Goal: Check status: Check status

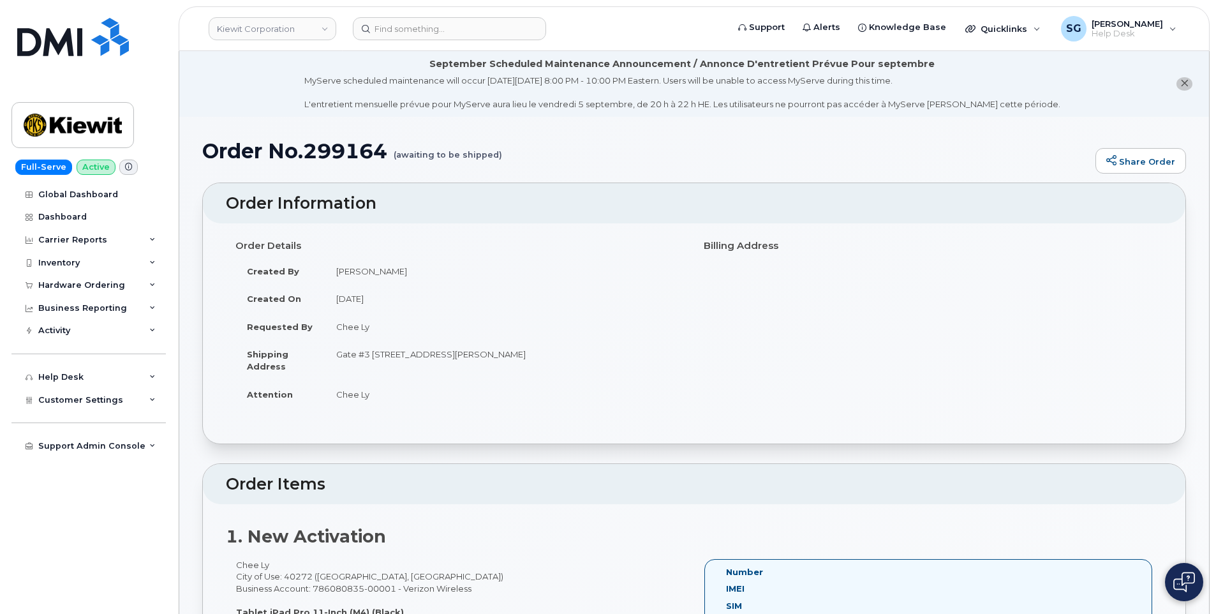
scroll to position [255, 0]
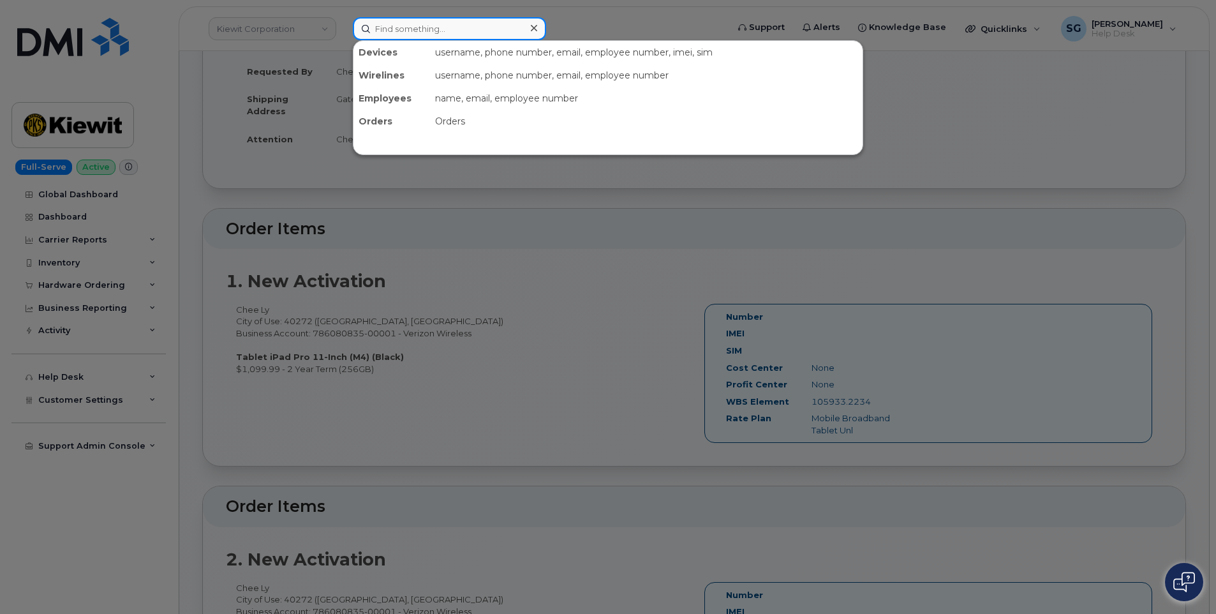
click at [420, 25] on input at bounding box center [449, 28] width 193 height 23
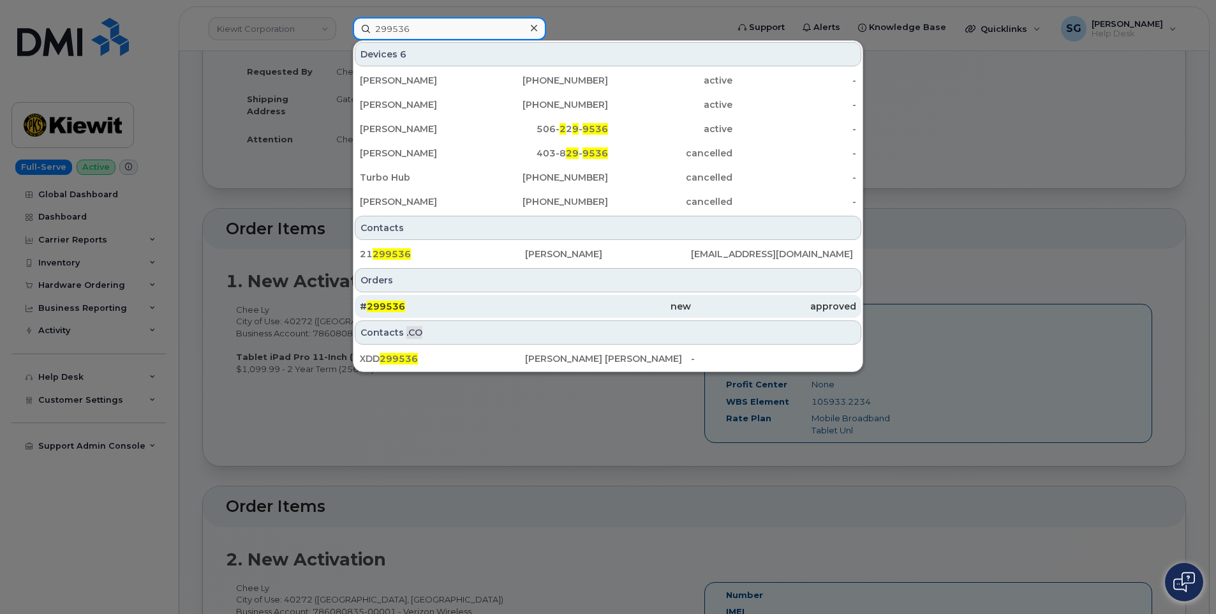
type input "299536"
click at [448, 307] on div "# 299536" at bounding box center [442, 306] width 165 height 13
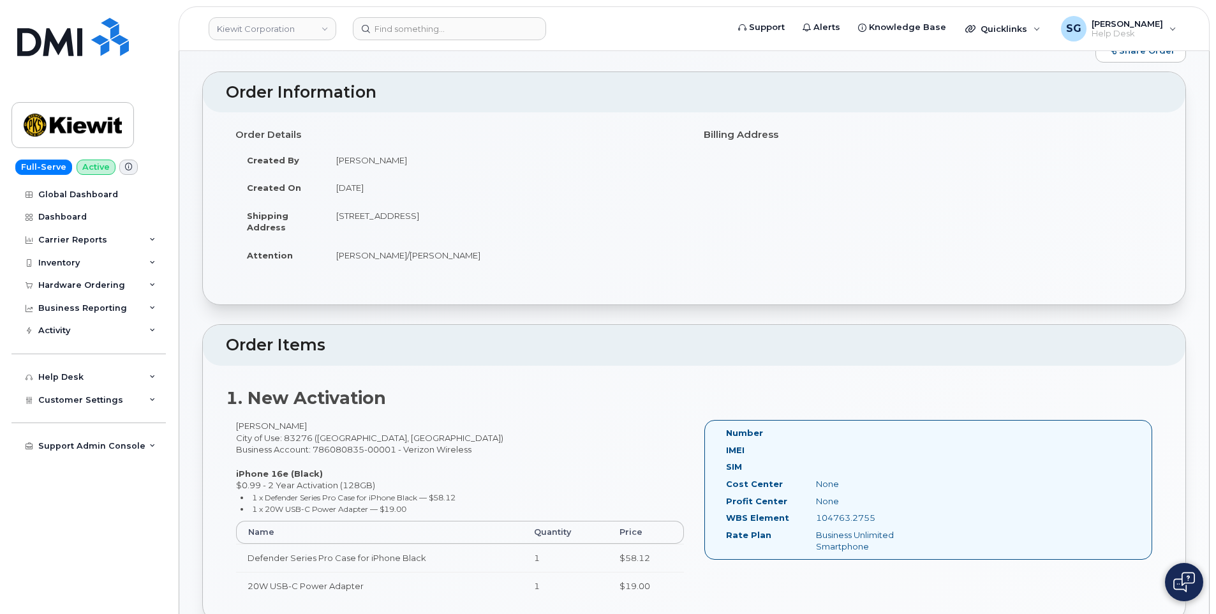
scroll to position [191, 0]
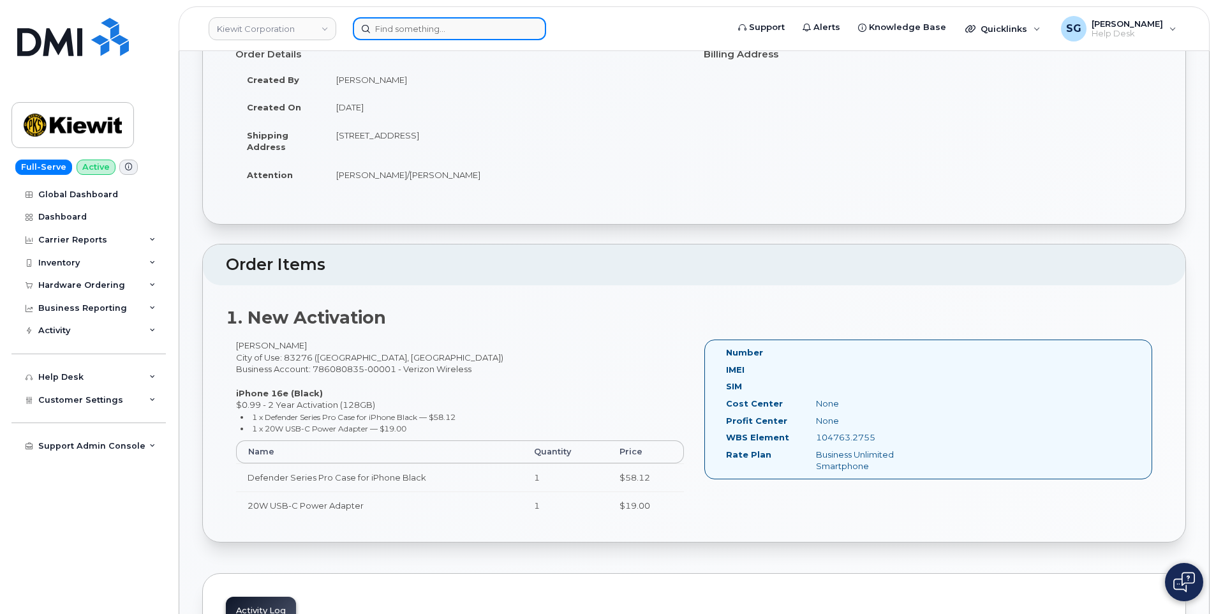
click at [400, 29] on input at bounding box center [449, 28] width 193 height 23
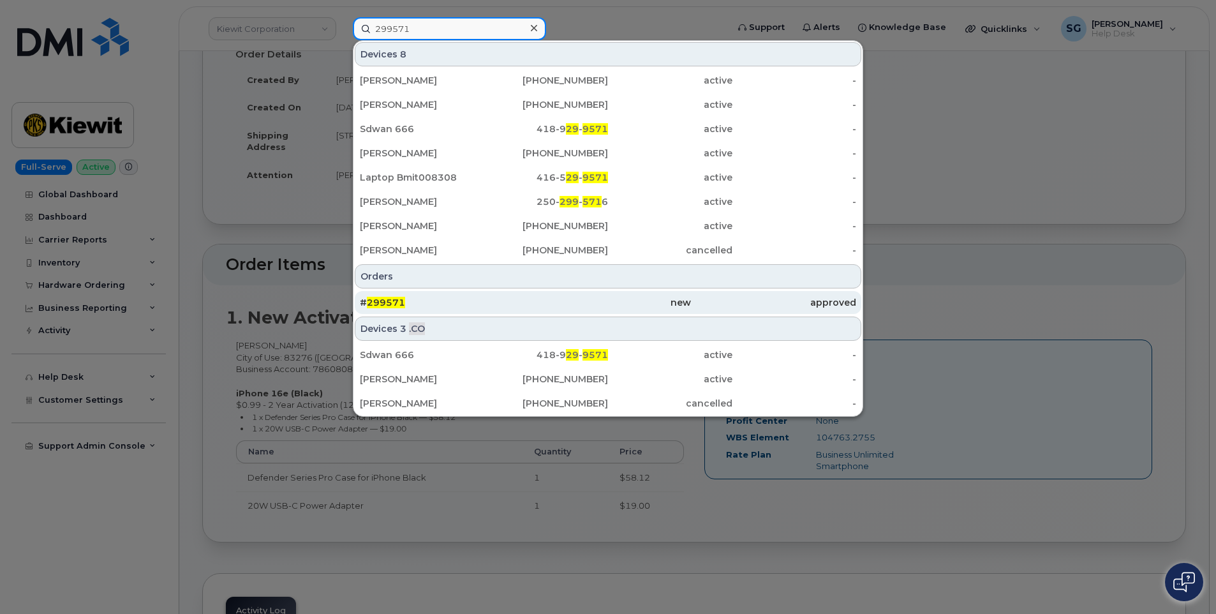
type input "299571"
click at [502, 301] on div "# 299571" at bounding box center [442, 302] width 165 height 13
click at [404, 297] on div "# 299571" at bounding box center [442, 302] width 165 height 13
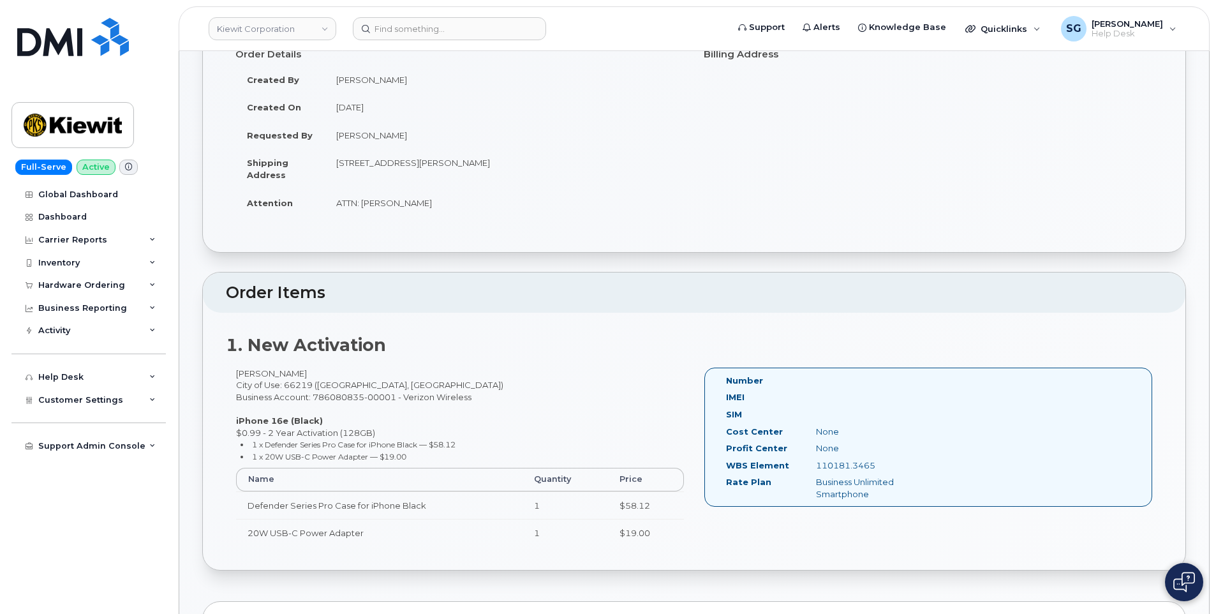
scroll to position [255, 0]
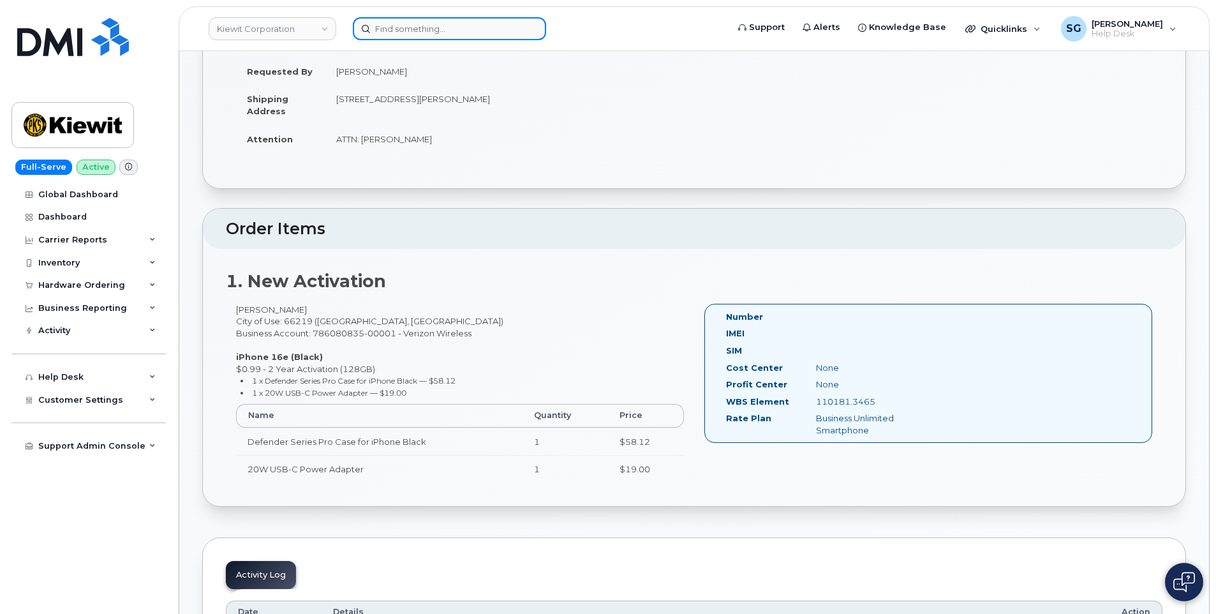
click at [403, 26] on input at bounding box center [449, 28] width 193 height 23
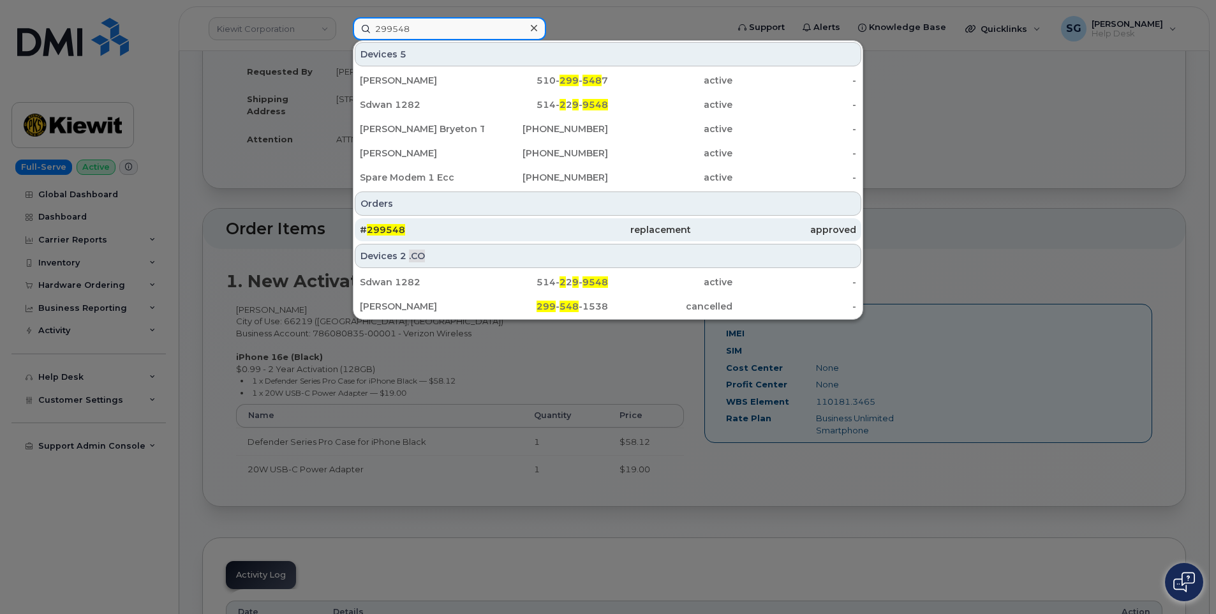
type input "299548"
click at [552, 221] on div "replacement" at bounding box center [607, 229] width 165 height 23
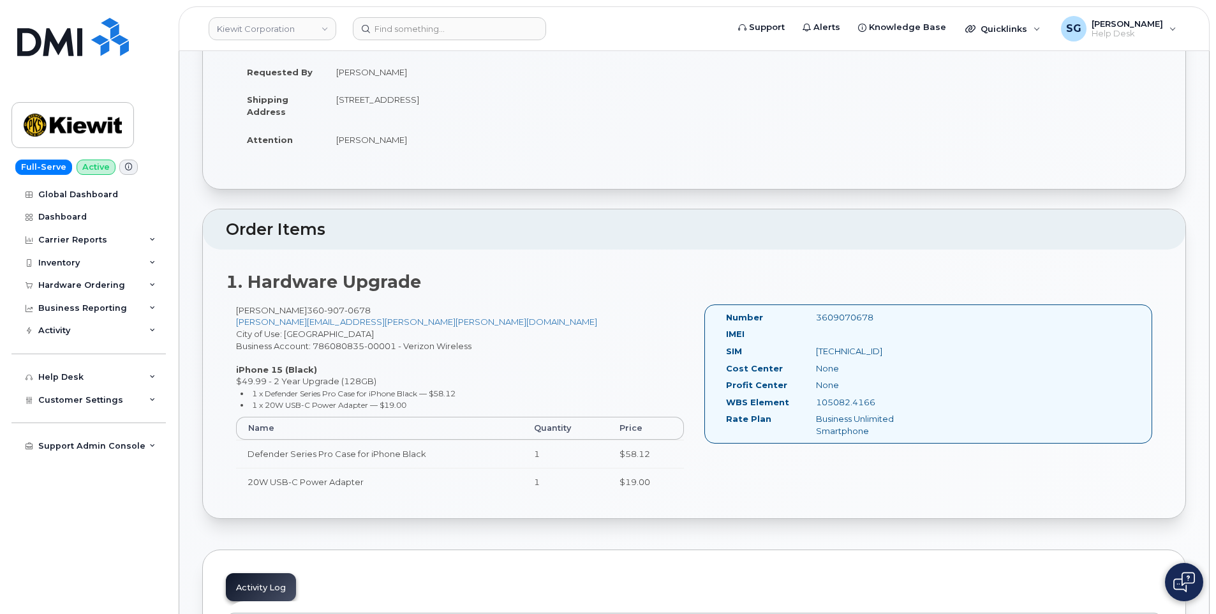
scroll to position [319, 0]
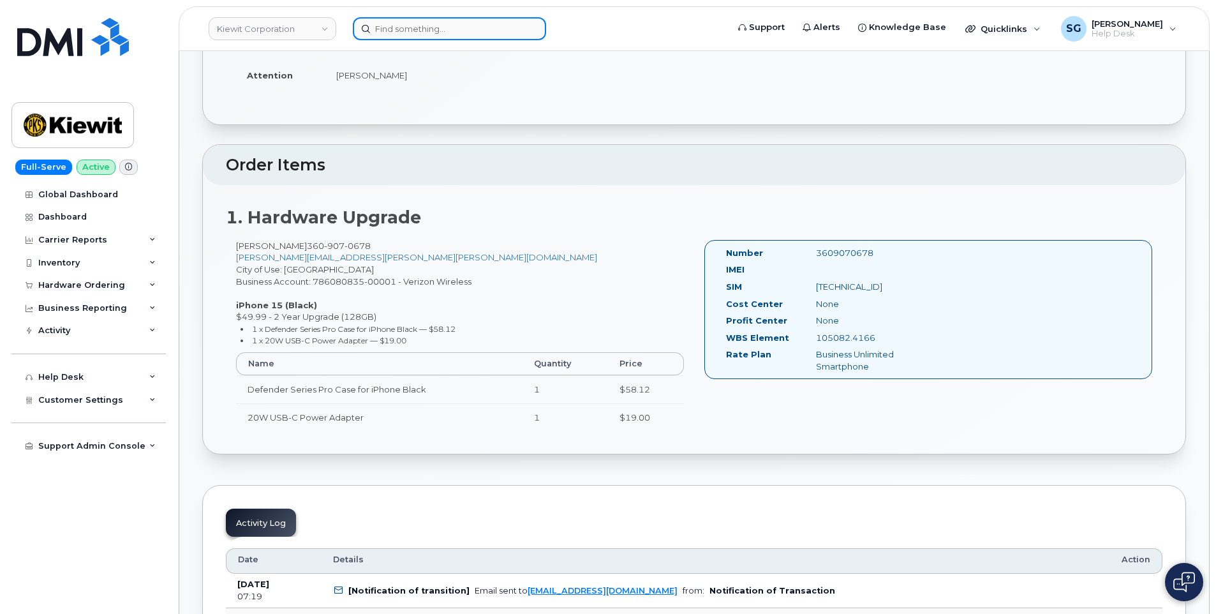
click at [410, 32] on input at bounding box center [449, 28] width 193 height 23
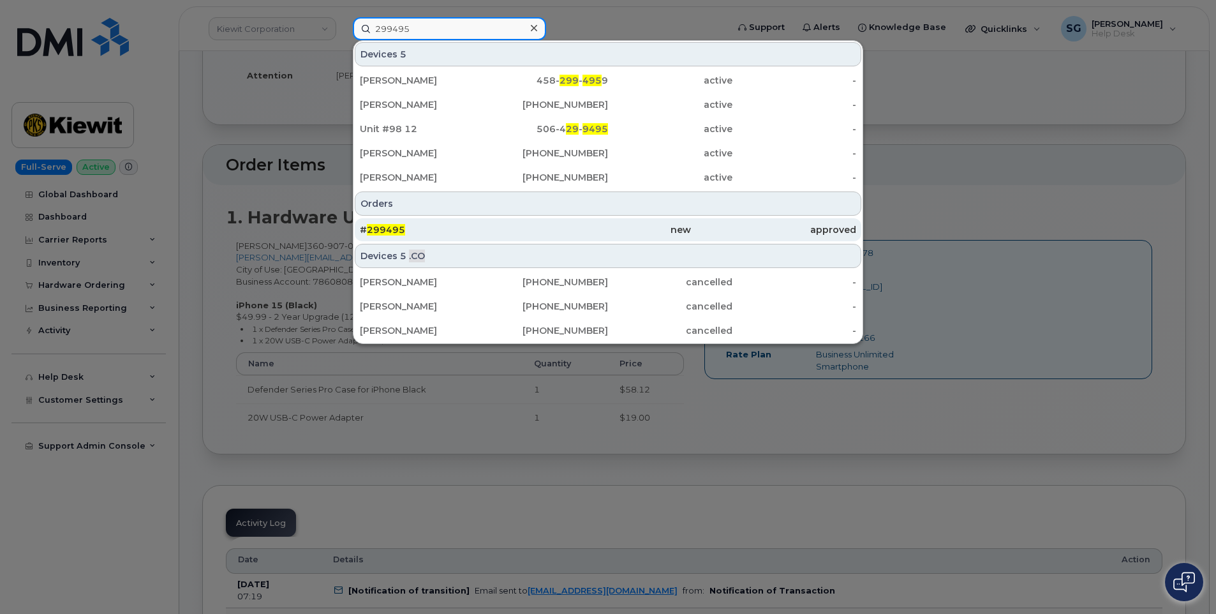
type input "299495"
click at [485, 219] on div "# 299495" at bounding box center [442, 229] width 165 height 23
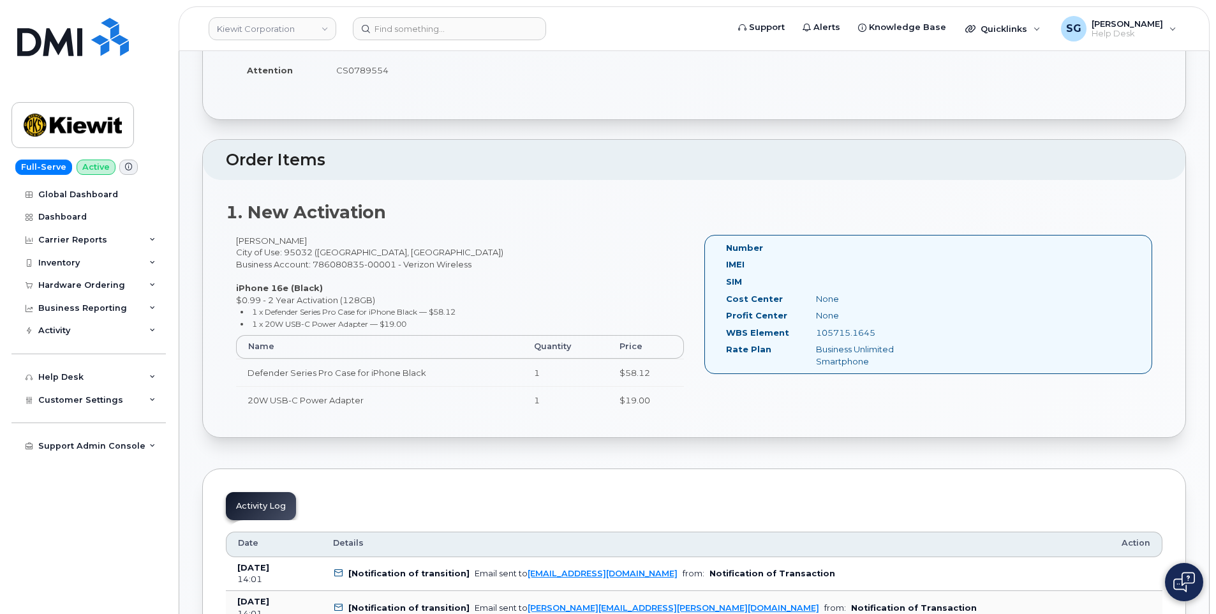
scroll to position [321, 0]
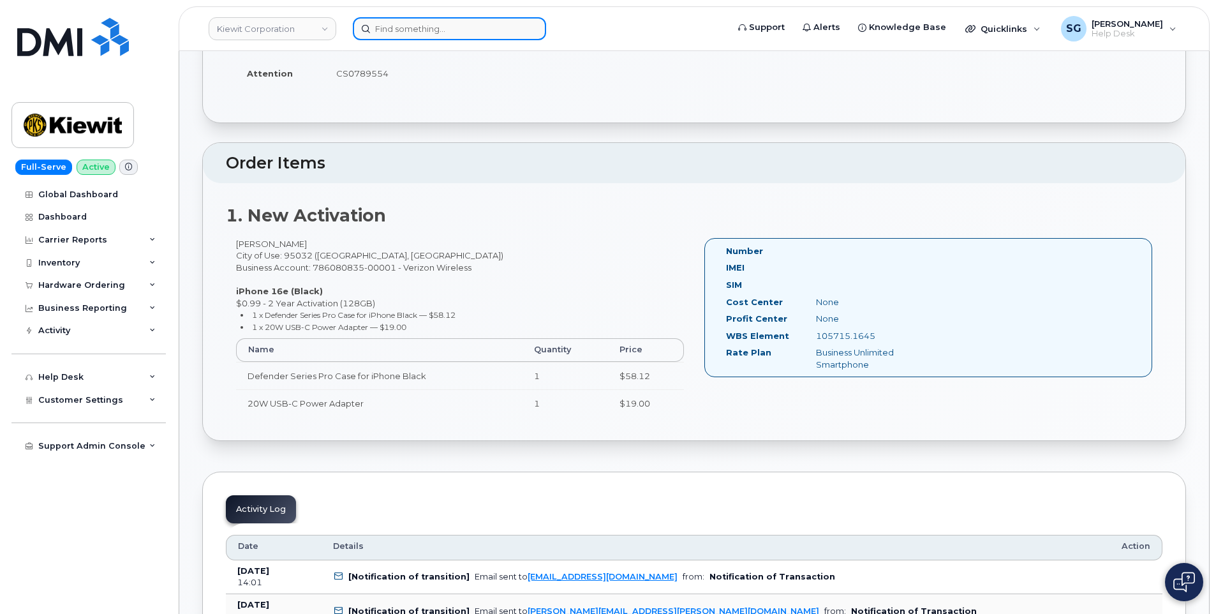
click at [415, 22] on input at bounding box center [449, 28] width 193 height 23
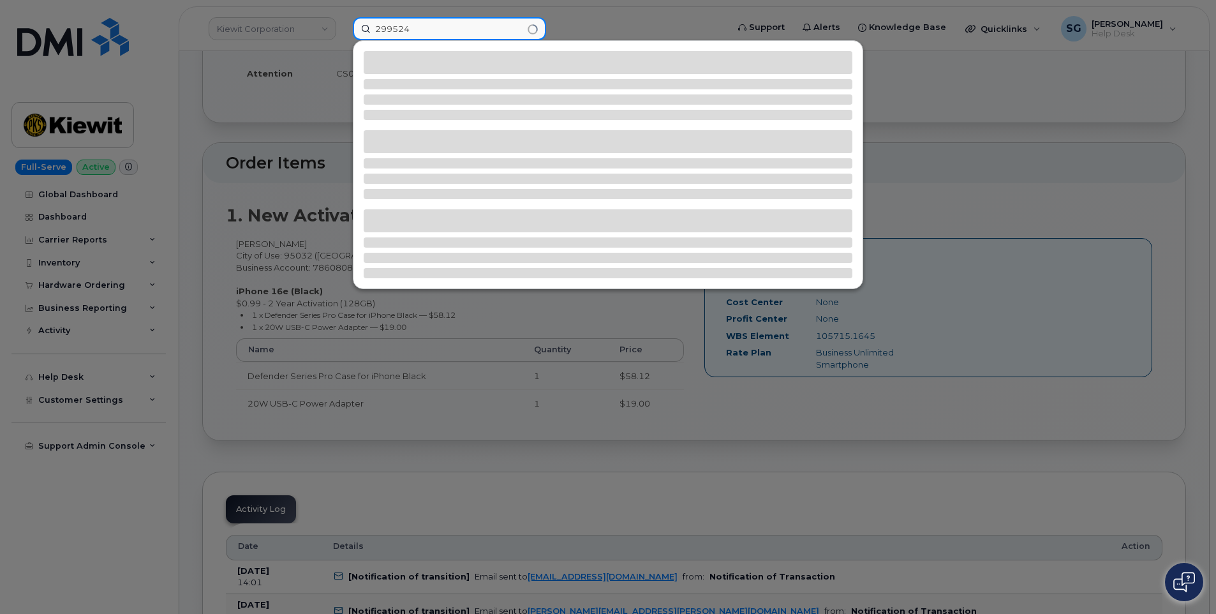
type input "299524"
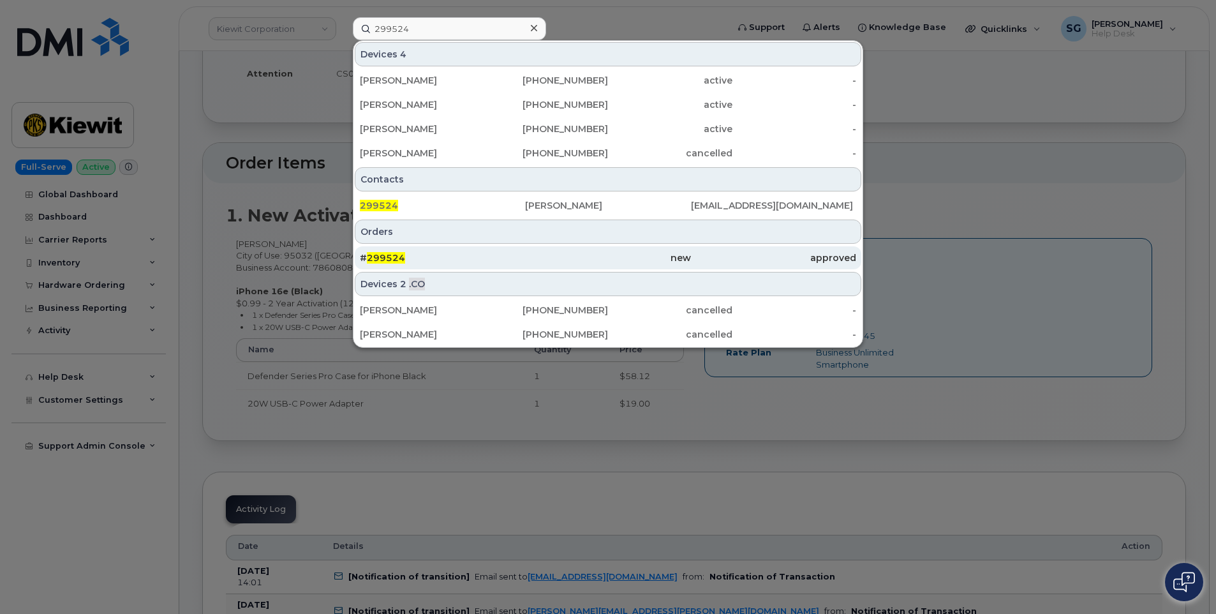
click at [588, 250] on div "new" at bounding box center [607, 257] width 165 height 23
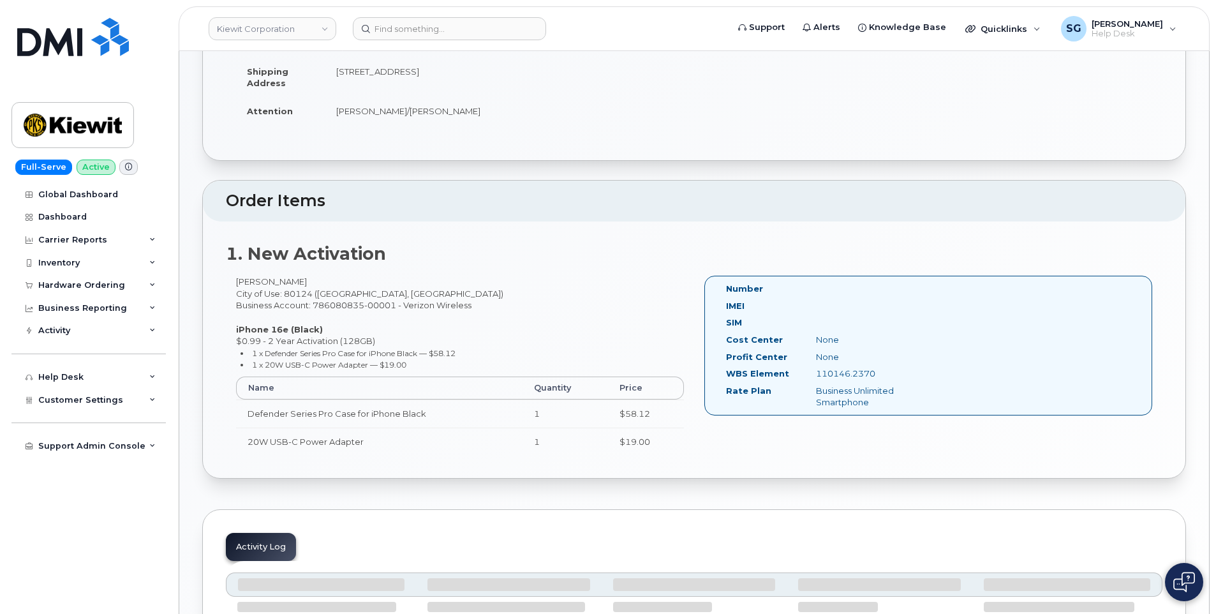
scroll to position [321, 0]
